Goal: Information Seeking & Learning: Learn about a topic

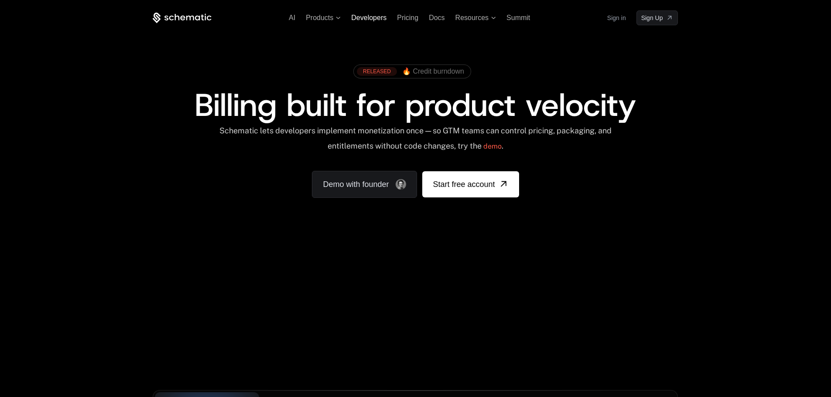
click at [359, 16] on span "Developers" at bounding box center [368, 17] width 35 height 7
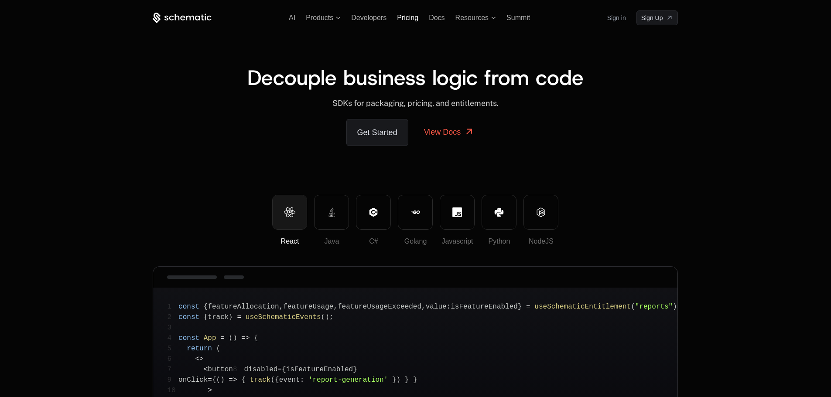
click at [414, 19] on span "Pricing" at bounding box center [407, 17] width 21 height 7
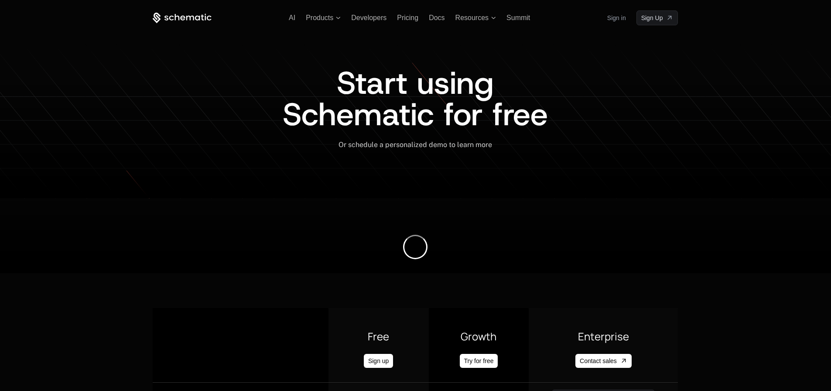
click at [605, 122] on div "Start using Schematic for free" at bounding box center [415, 103] width 525 height 73
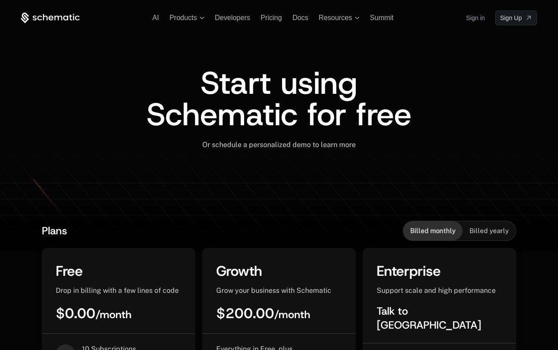
click at [472, 125] on div "Start using Schematic for free" at bounding box center [279, 103] width 517 height 73
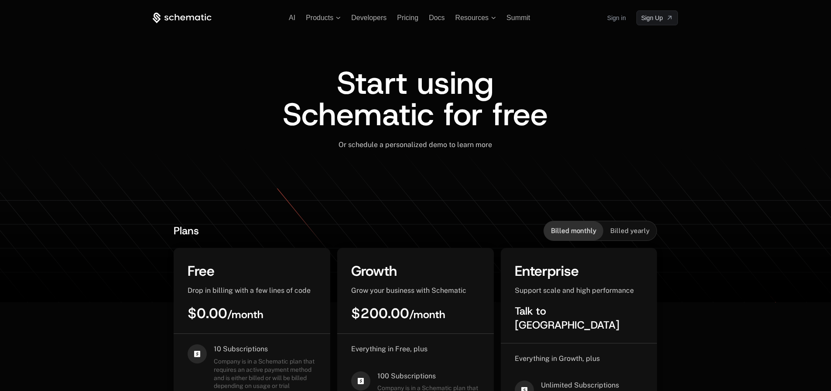
click at [573, 139] on div "AI Products Developers Pricing Docs Resources Summit Sign in Sign Up Start usin…" at bounding box center [415, 105] width 567 height 210
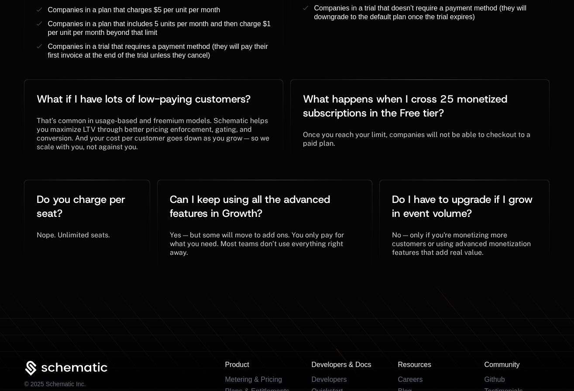
scroll to position [1968, 0]
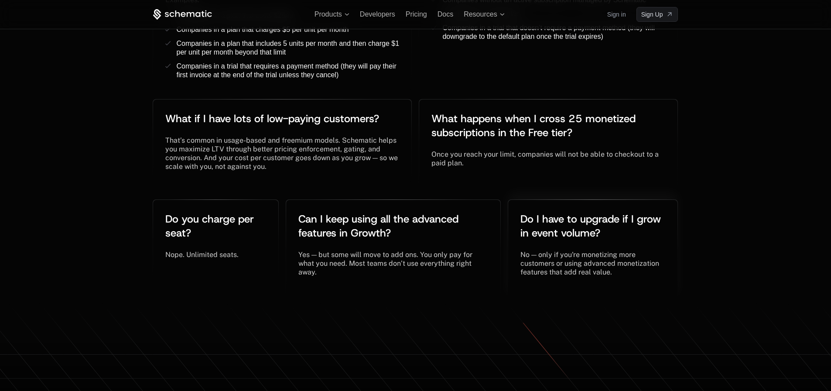
scroll to position [1837, 0]
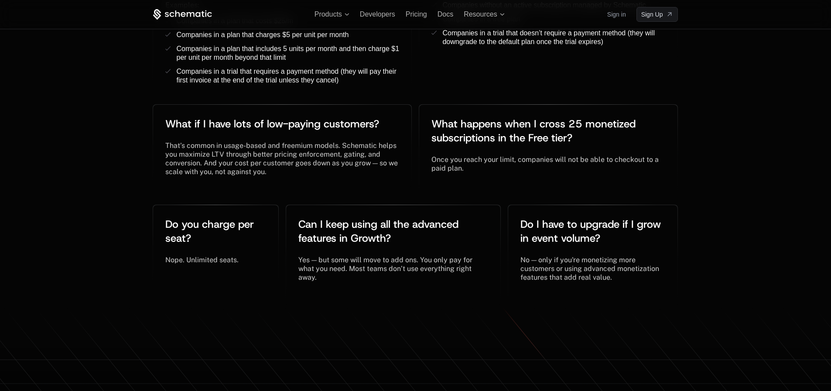
click at [573, 125] on div "Frequently Asked Questions What is included in every plan? ﻿ ﻿ SDKs for all maj…" at bounding box center [415, 21] width 831 height 571
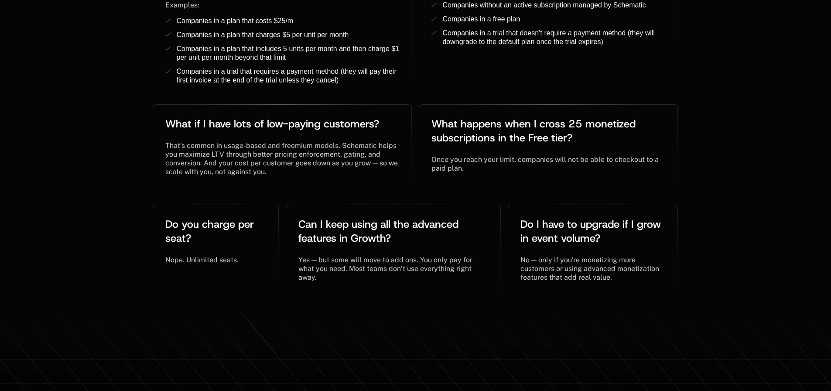
scroll to position [0, 0]
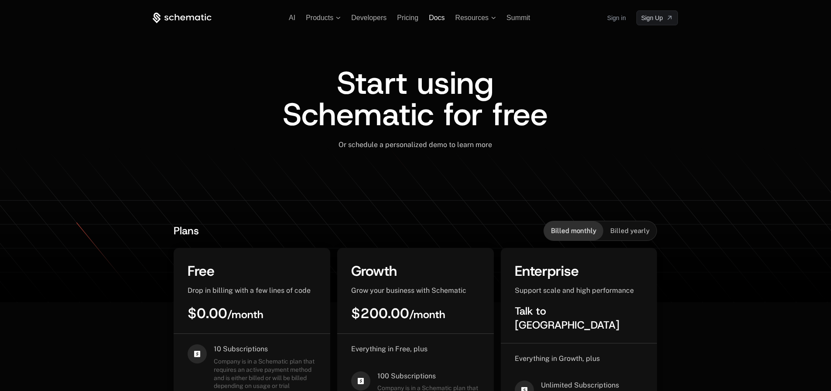
click at [433, 17] on span "Docs" at bounding box center [437, 17] width 16 height 7
click at [291, 21] on span "AI" at bounding box center [292, 17] width 7 height 7
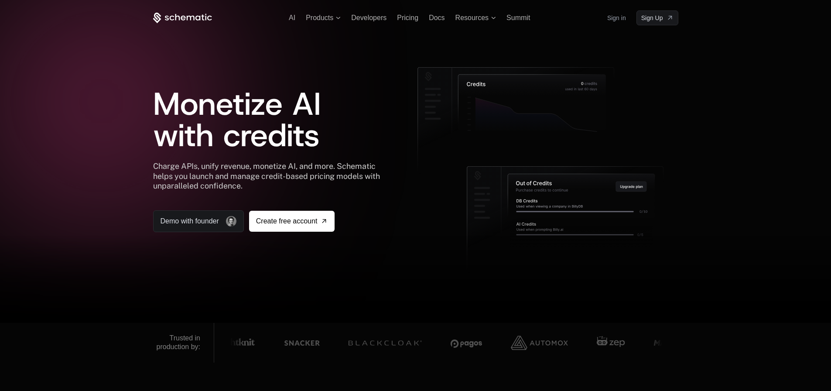
click at [293, 20] on span "AI" at bounding box center [292, 17] width 7 height 7
click at [380, 257] on div at bounding box center [415, 279] width 831 height 87
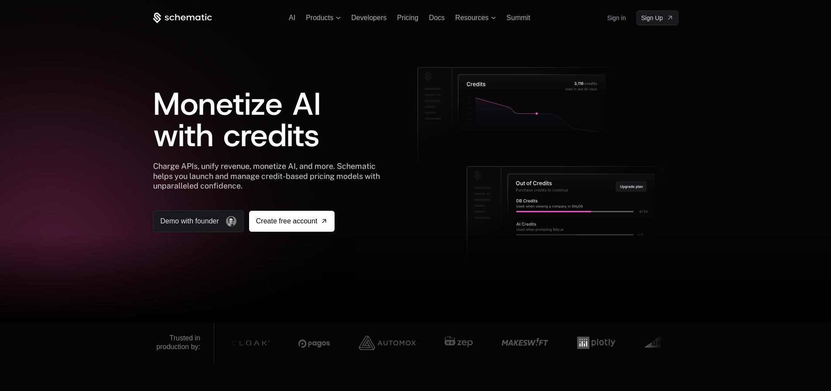
click at [243, 284] on div at bounding box center [415, 279] width 831 height 87
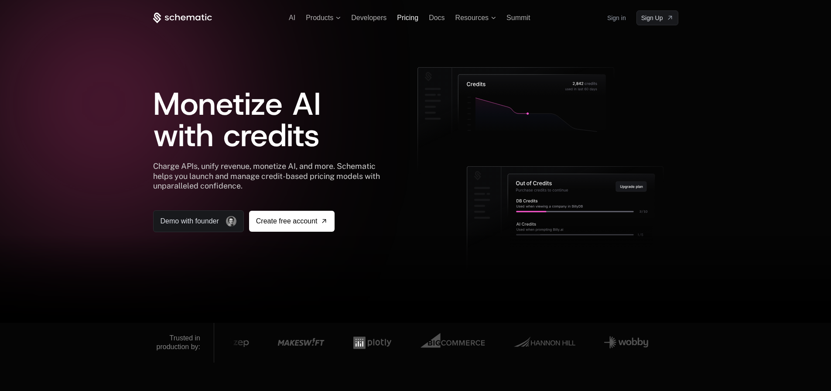
click at [406, 17] on span "Pricing" at bounding box center [407, 17] width 21 height 7
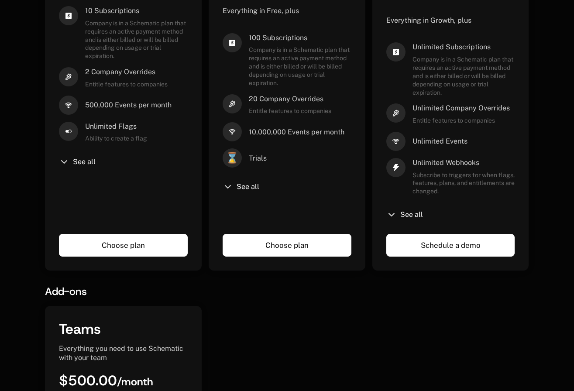
scroll to position [480, 0]
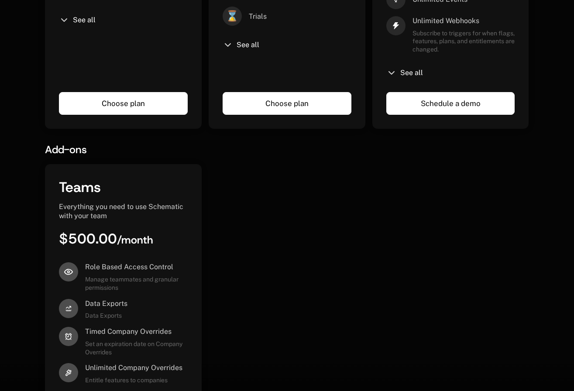
click at [457, 175] on div "Teams Everything you need to use Schematic with your team $500.00 / month Role …" at bounding box center [286, 303] width 483 height 279
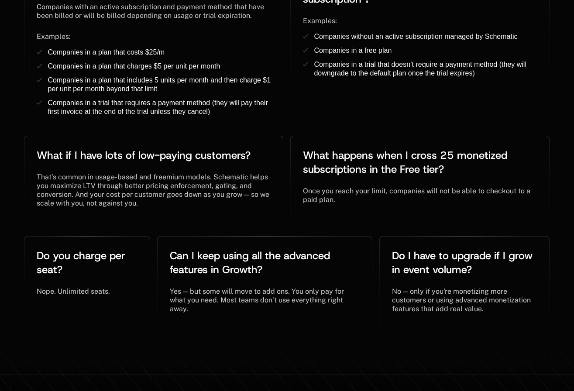
scroll to position [1968, 0]
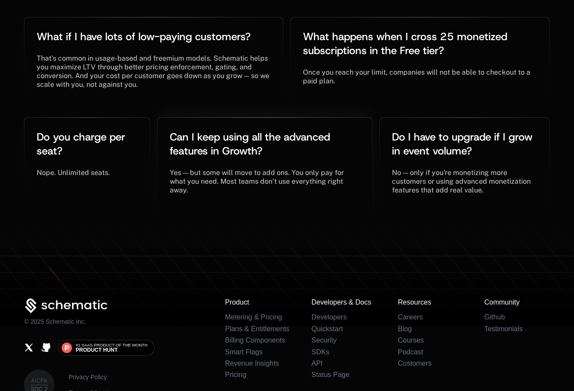
scroll to position [1968, 0]
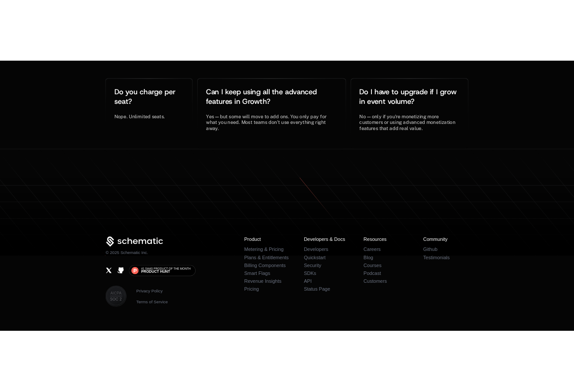
scroll to position [1968, 0]
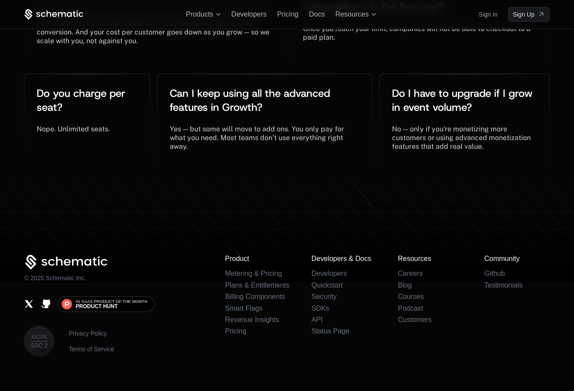
click at [426, 305] on li "Podcast" at bounding box center [429, 309] width 65 height 8
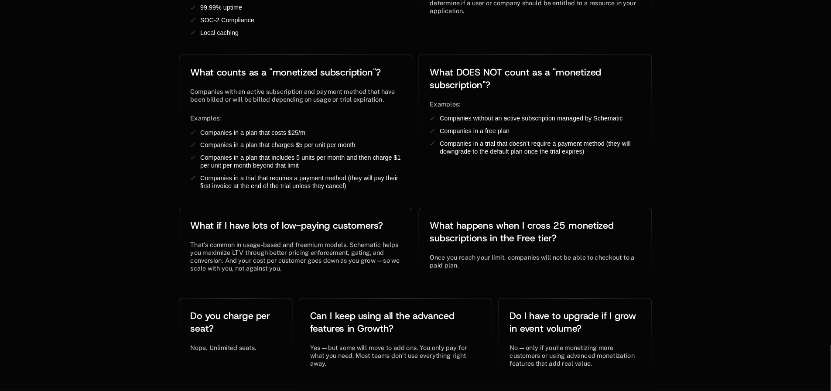
scroll to position [1711, 0]
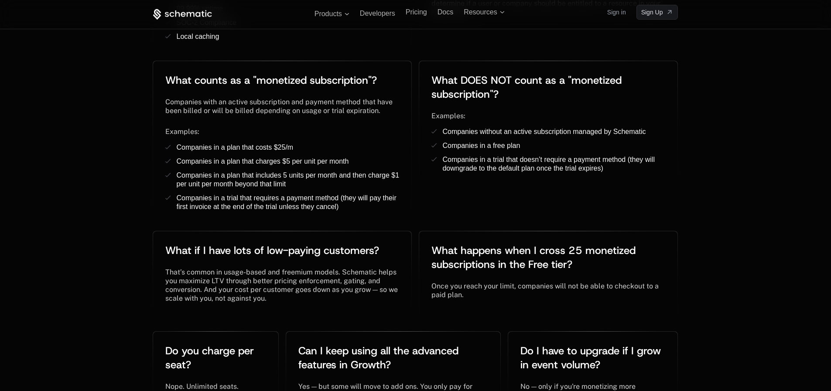
click at [573, 138] on div "Frequently Asked Questions What is included in every plan? ﻿ ﻿ SDKs for all maj…" at bounding box center [415, 148] width 831 height 571
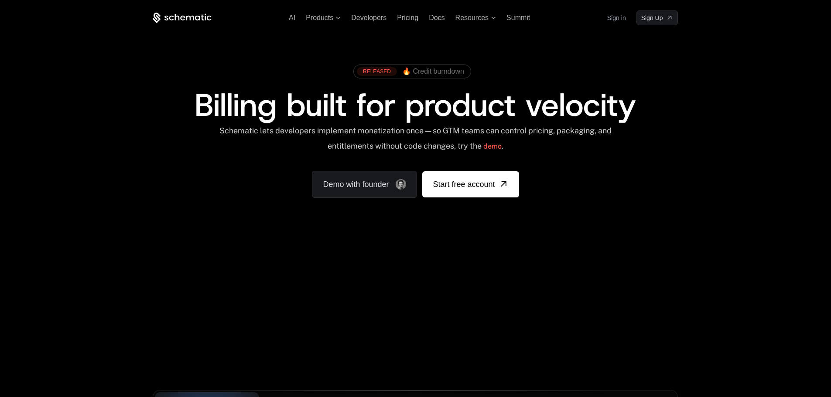
click at [675, 147] on div "Schematic lets developers implement monetization once — so GTM teams can contro…" at bounding box center [415, 141] width 525 height 31
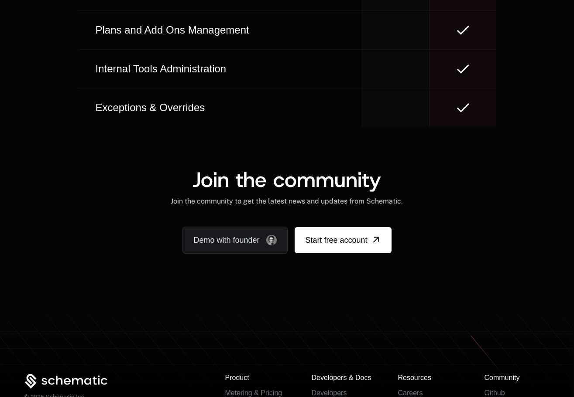
scroll to position [5253, 0]
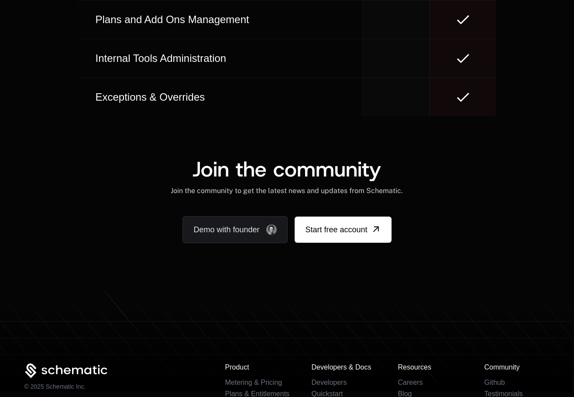
click at [484, 216] on div "Demo with founder Start free account" at bounding box center [286, 229] width 525 height 27
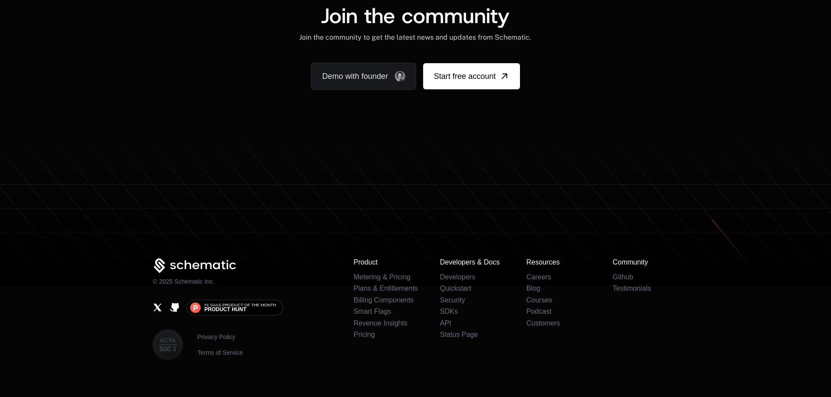
scroll to position [5426, 0]
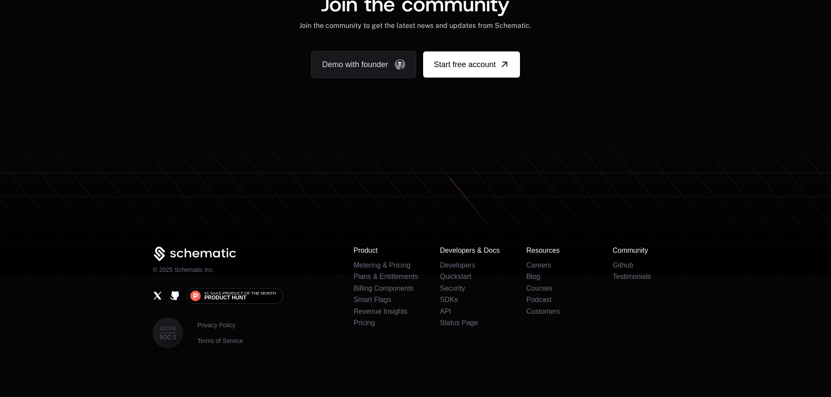
click at [702, 350] on footer "© 2025 Schematic Inc. #1 SaaS Product of the Month Product Hunt Privacy Policy …" at bounding box center [415, 258] width 831 height 277
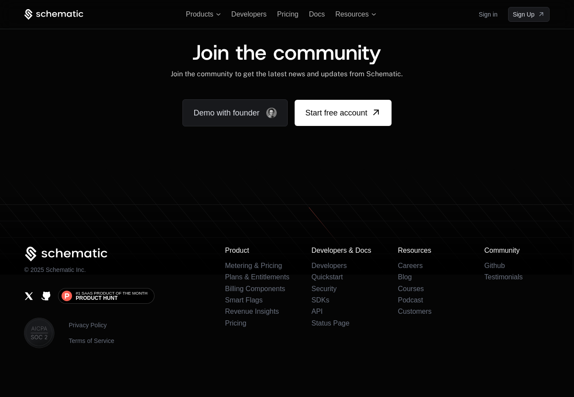
scroll to position [5339, 0]
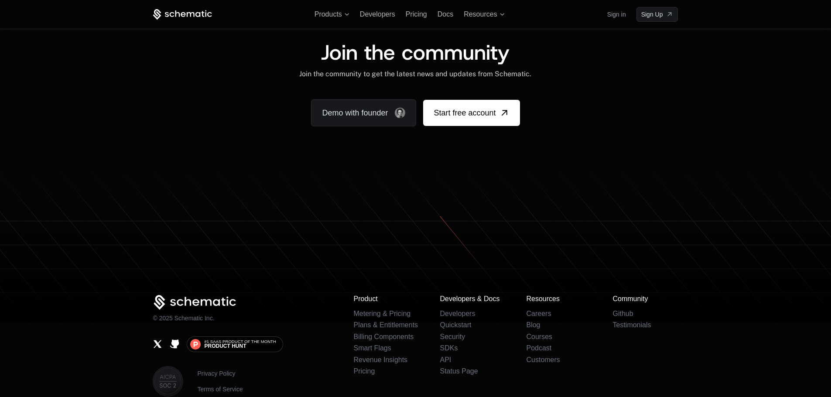
click at [696, 97] on div "Join the community Join the community to get the latest news and updates from S…" at bounding box center [415, 84] width 567 height 85
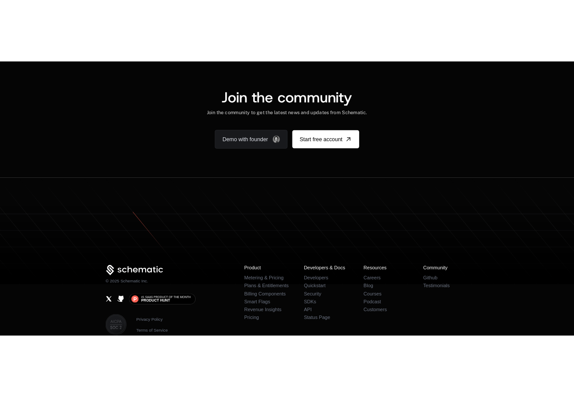
scroll to position [5402, 0]
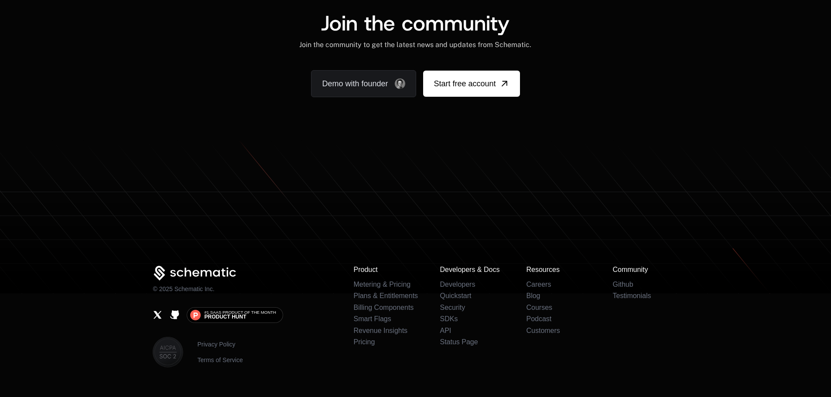
scroll to position [5343, 0]
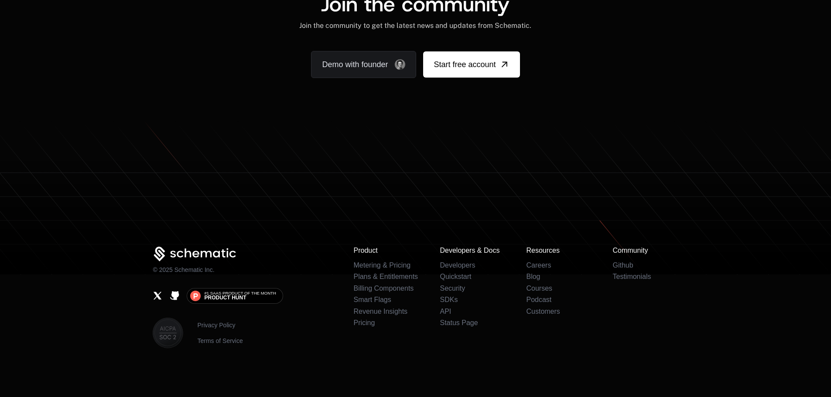
click at [670, 101] on div "Join the community Join the community to get the latest news and updates from S…" at bounding box center [415, 36] width 831 height 168
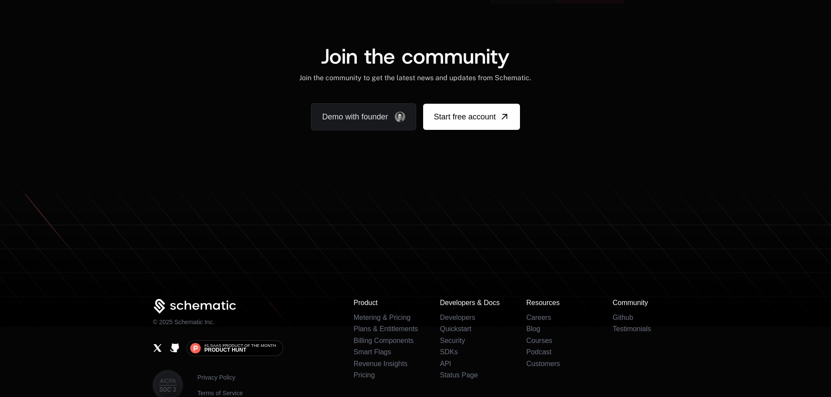
scroll to position [5437, 0]
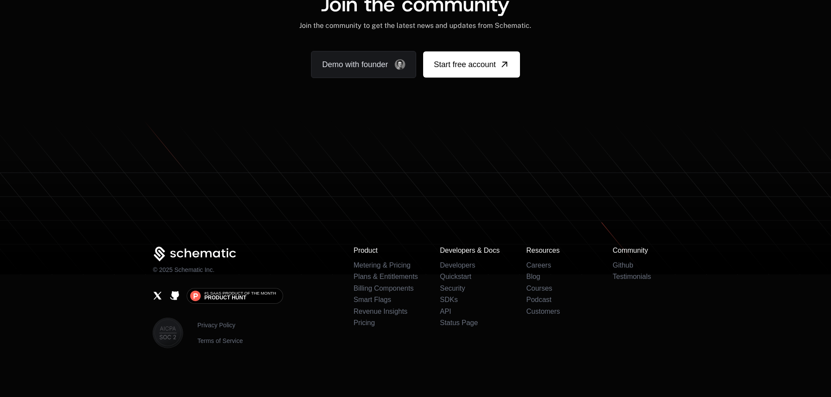
click at [587, 164] on icon at bounding box center [415, 217] width 831 height 116
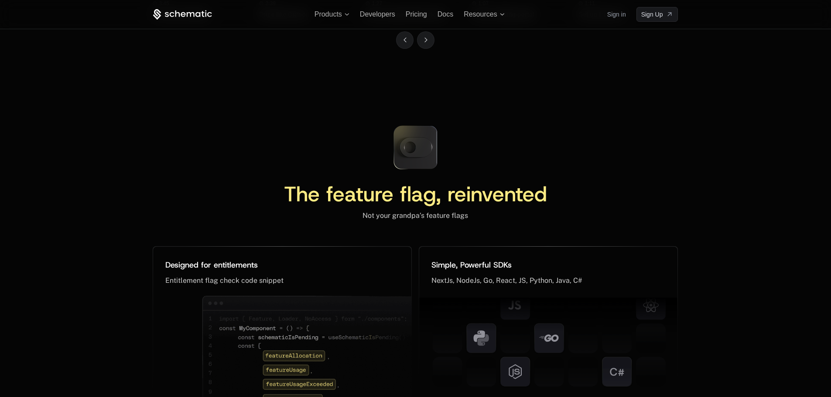
scroll to position [3927, 0]
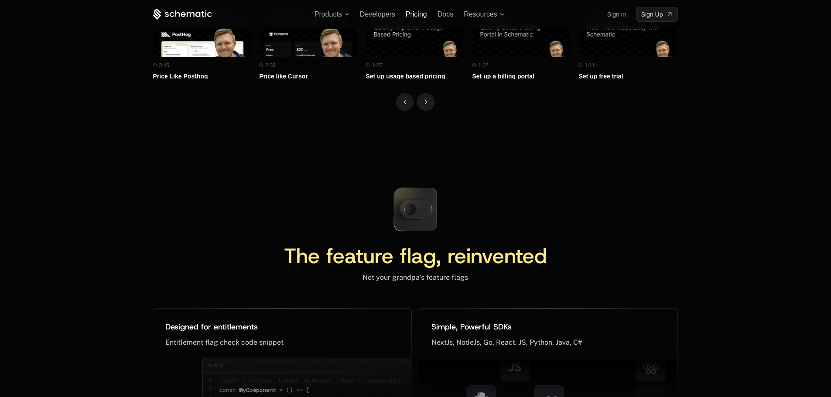
click at [413, 17] on span "Pricing" at bounding box center [416, 13] width 21 height 7
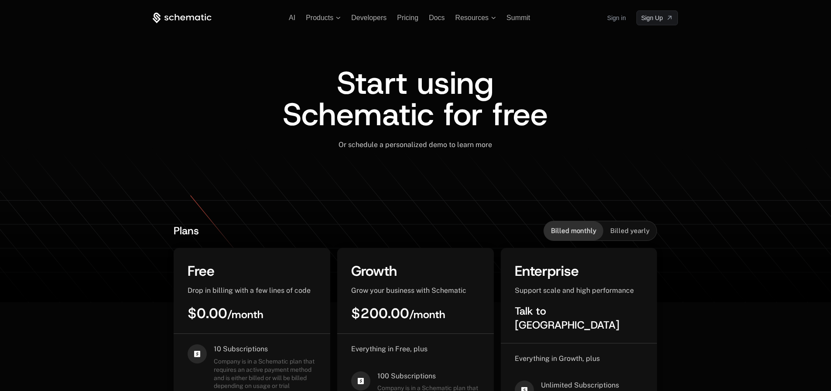
click at [368, 12] on div "AI Products Developers Pricing Docs Resources Summit Sign in Sign Up" at bounding box center [415, 17] width 525 height 15
click at [368, 21] on span "Developers" at bounding box center [368, 17] width 35 height 7
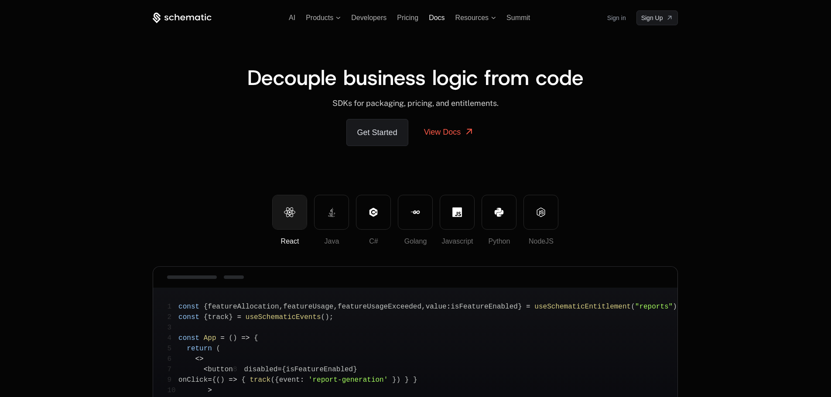
click at [429, 17] on span "Docs" at bounding box center [437, 17] width 16 height 7
click at [372, 22] on div "Developers" at bounding box center [368, 18] width 35 height 8
click at [375, 17] on span "Developers" at bounding box center [368, 17] width 35 height 7
click at [320, 22] on span "Products" at bounding box center [319, 18] width 27 height 8
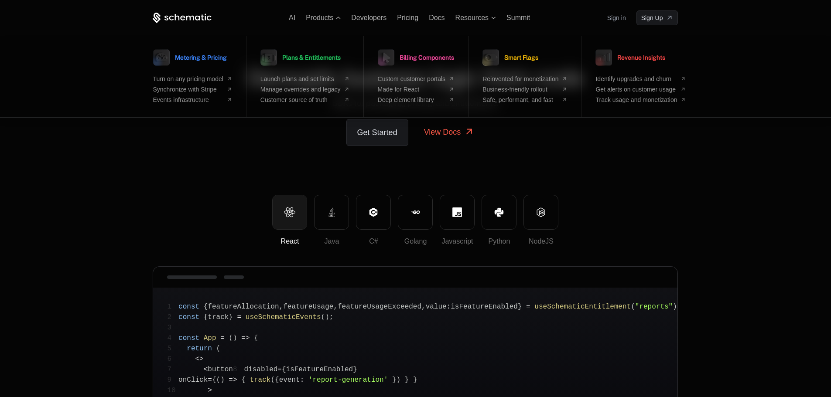
click at [177, 17] on icon at bounding box center [182, 18] width 59 height 11
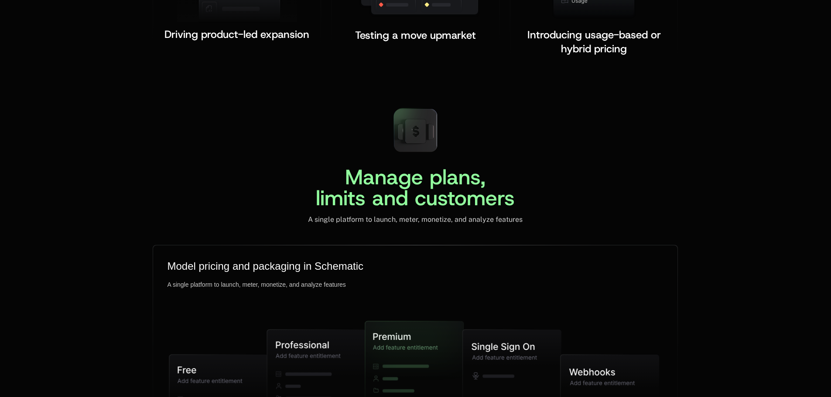
scroll to position [2138, 0]
